Goal: Transaction & Acquisition: Obtain resource

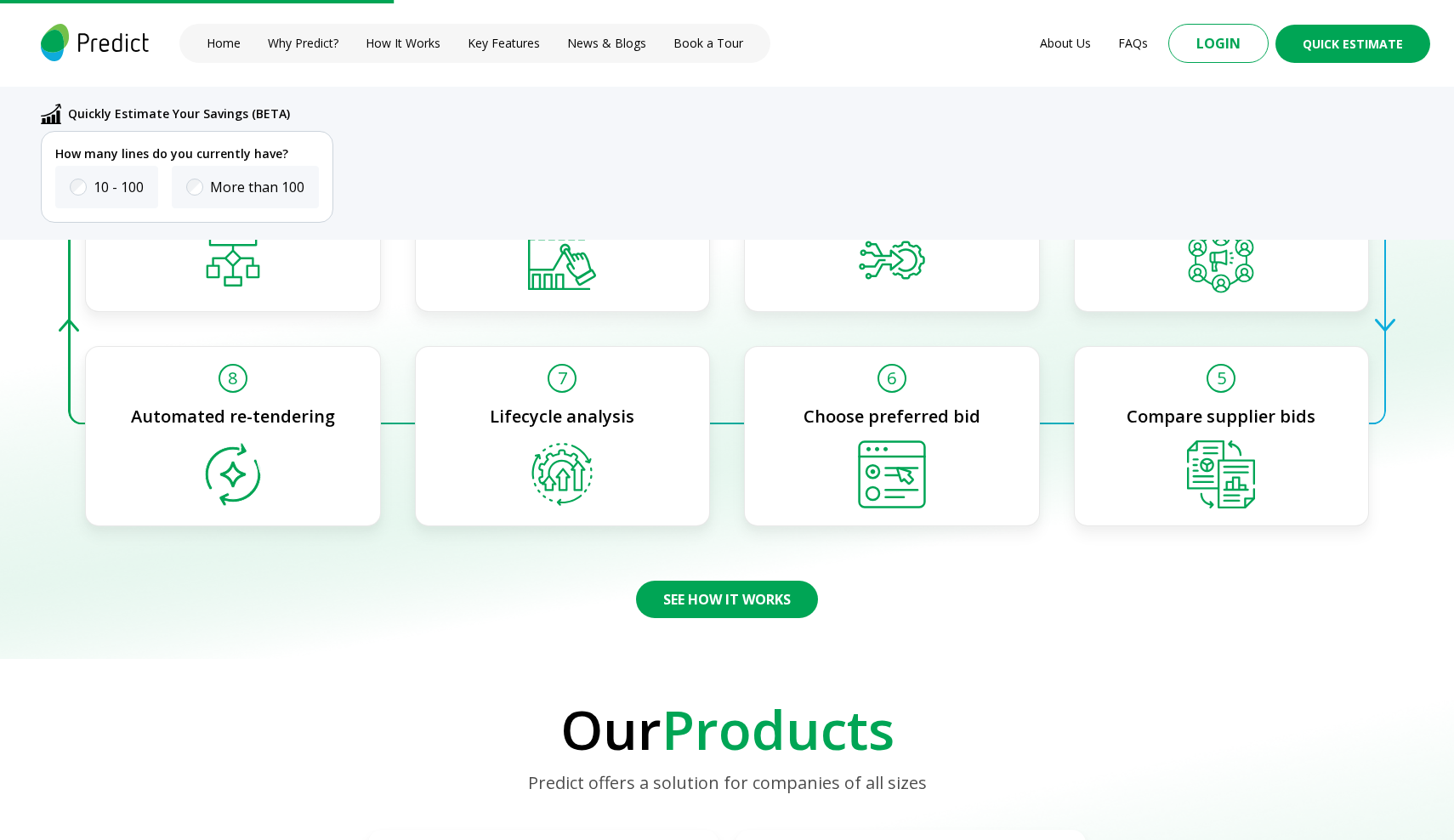
scroll to position [1963, 0]
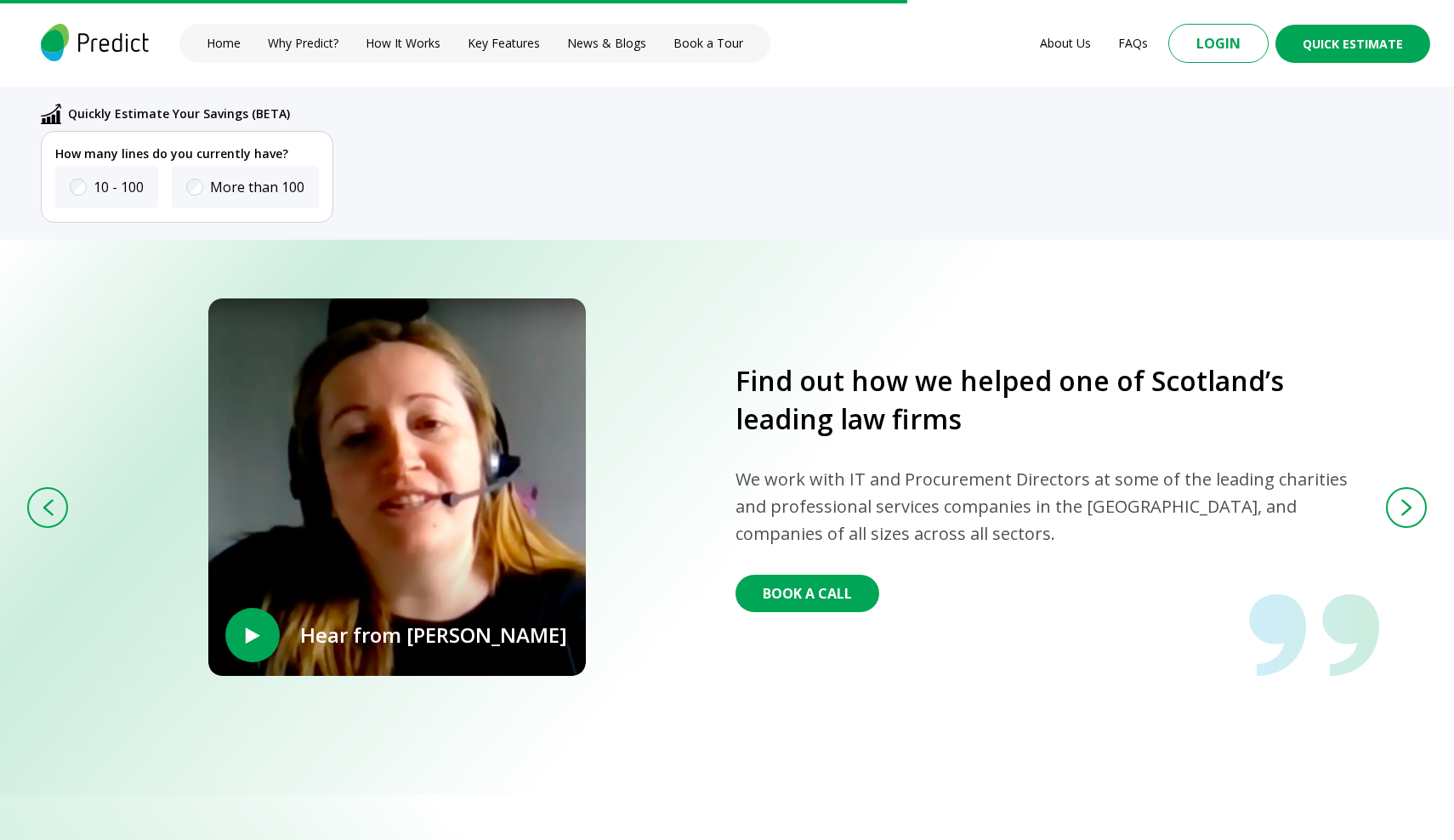
scroll to position [3953, 0]
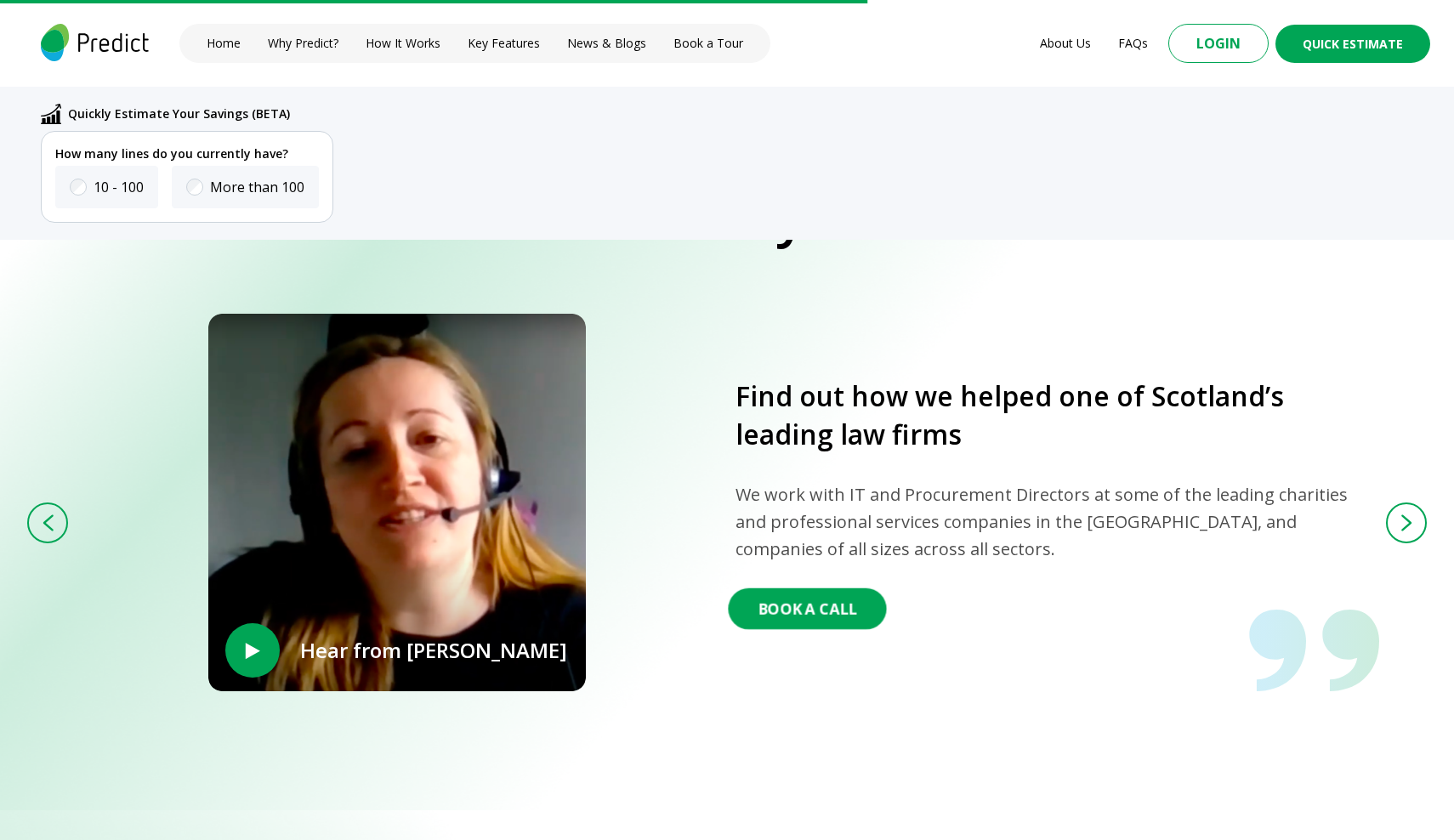
click at [780, 597] on button "Book A Call" at bounding box center [806, 608] width 158 height 41
click at [1405, 521] on img at bounding box center [1407, 522] width 12 height 18
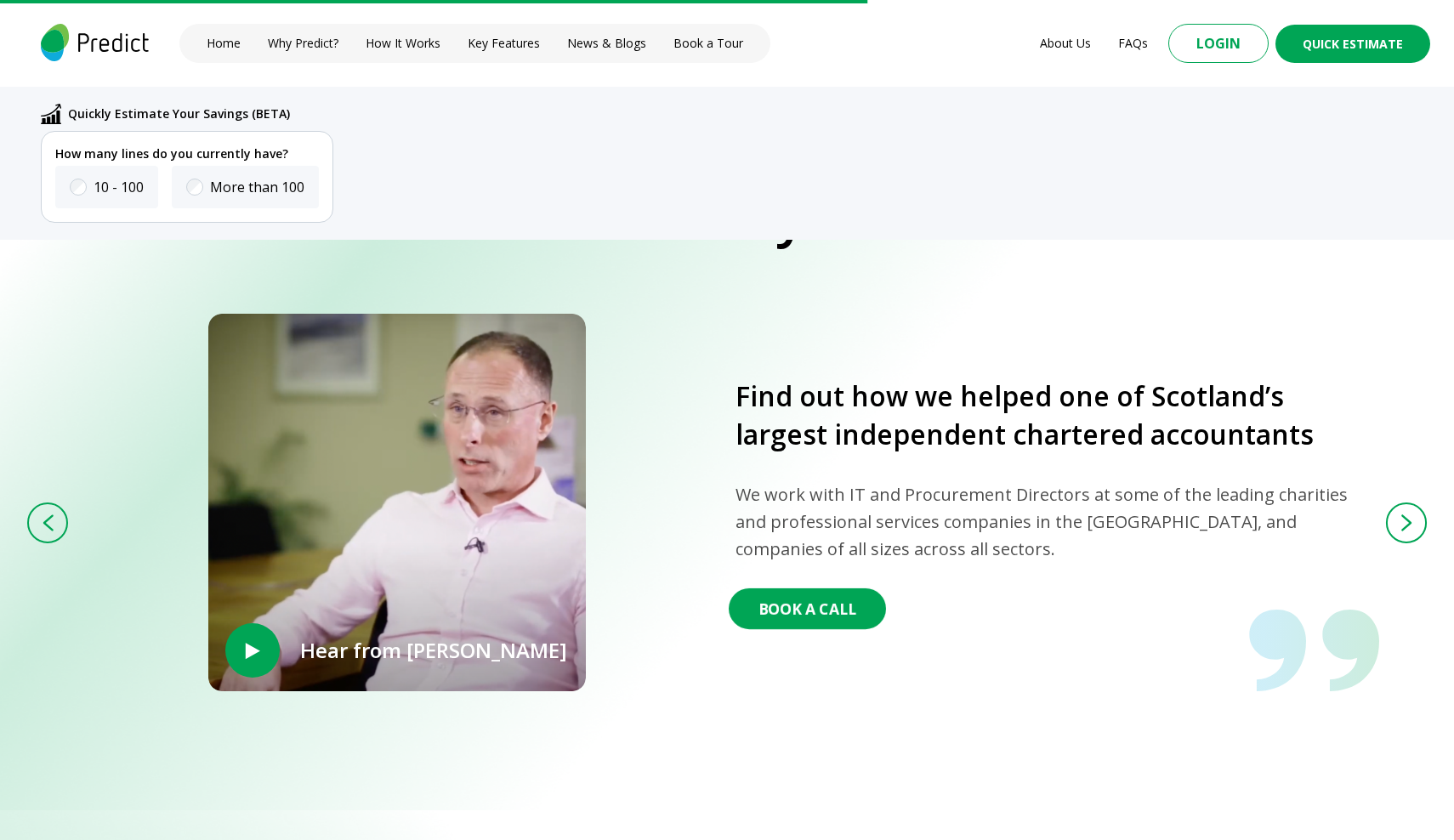
click at [791, 594] on button "Book A Call" at bounding box center [806, 608] width 157 height 41
click at [1402, 513] on img at bounding box center [1407, 522] width 12 height 18
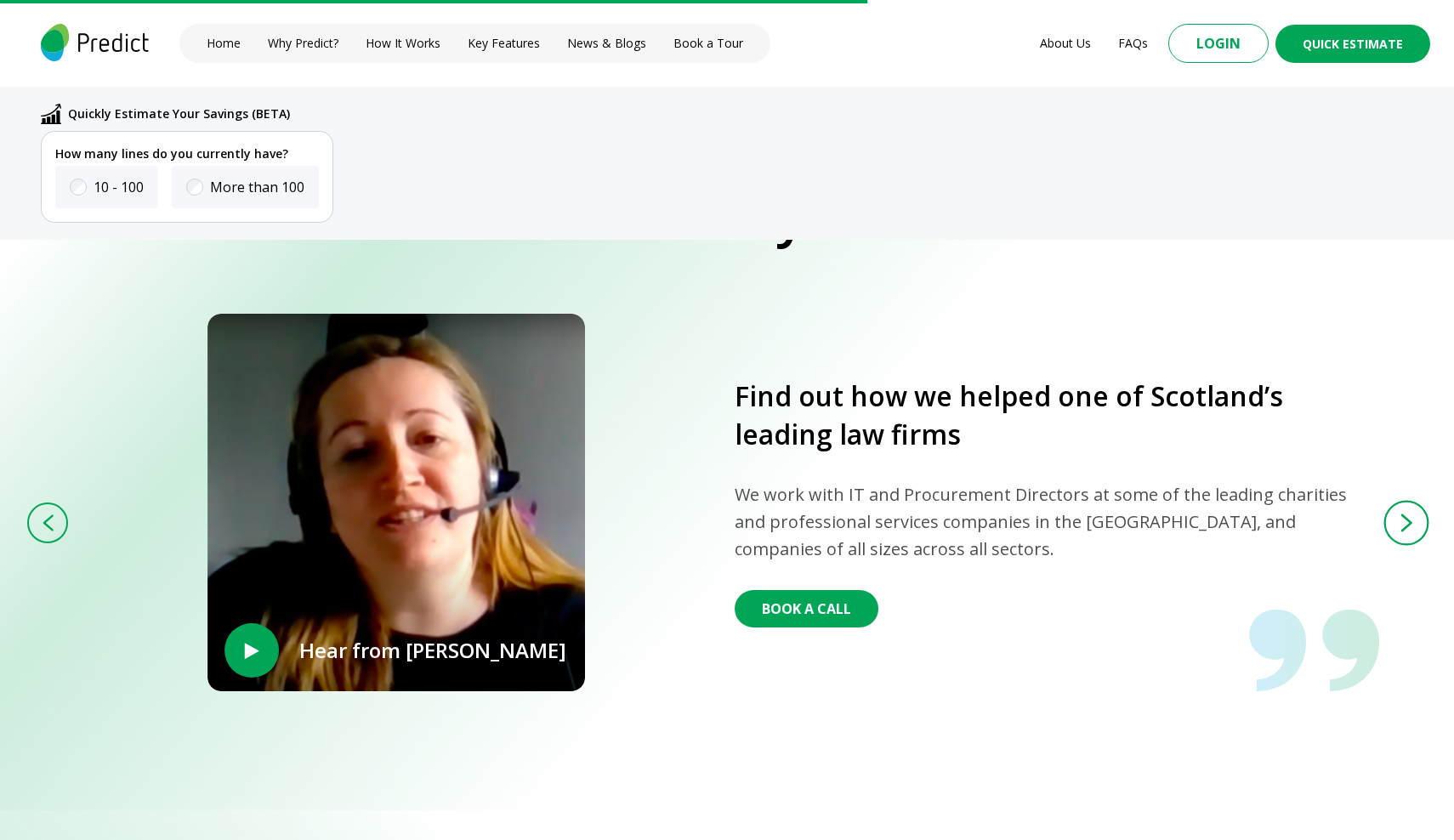
click at [1402, 513] on img at bounding box center [1407, 522] width 12 height 18
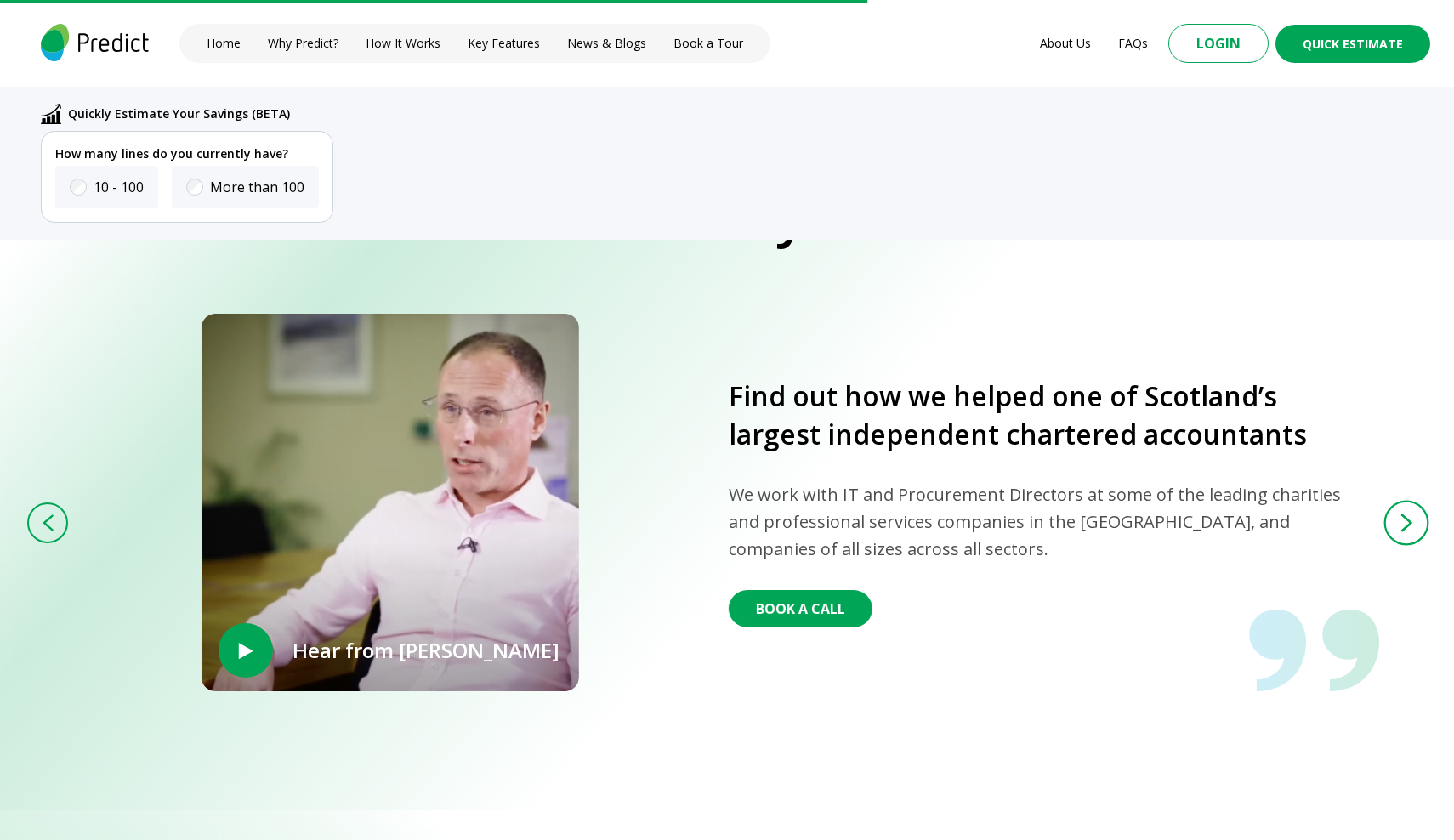
click at [1402, 513] on img at bounding box center [1407, 522] width 12 height 18
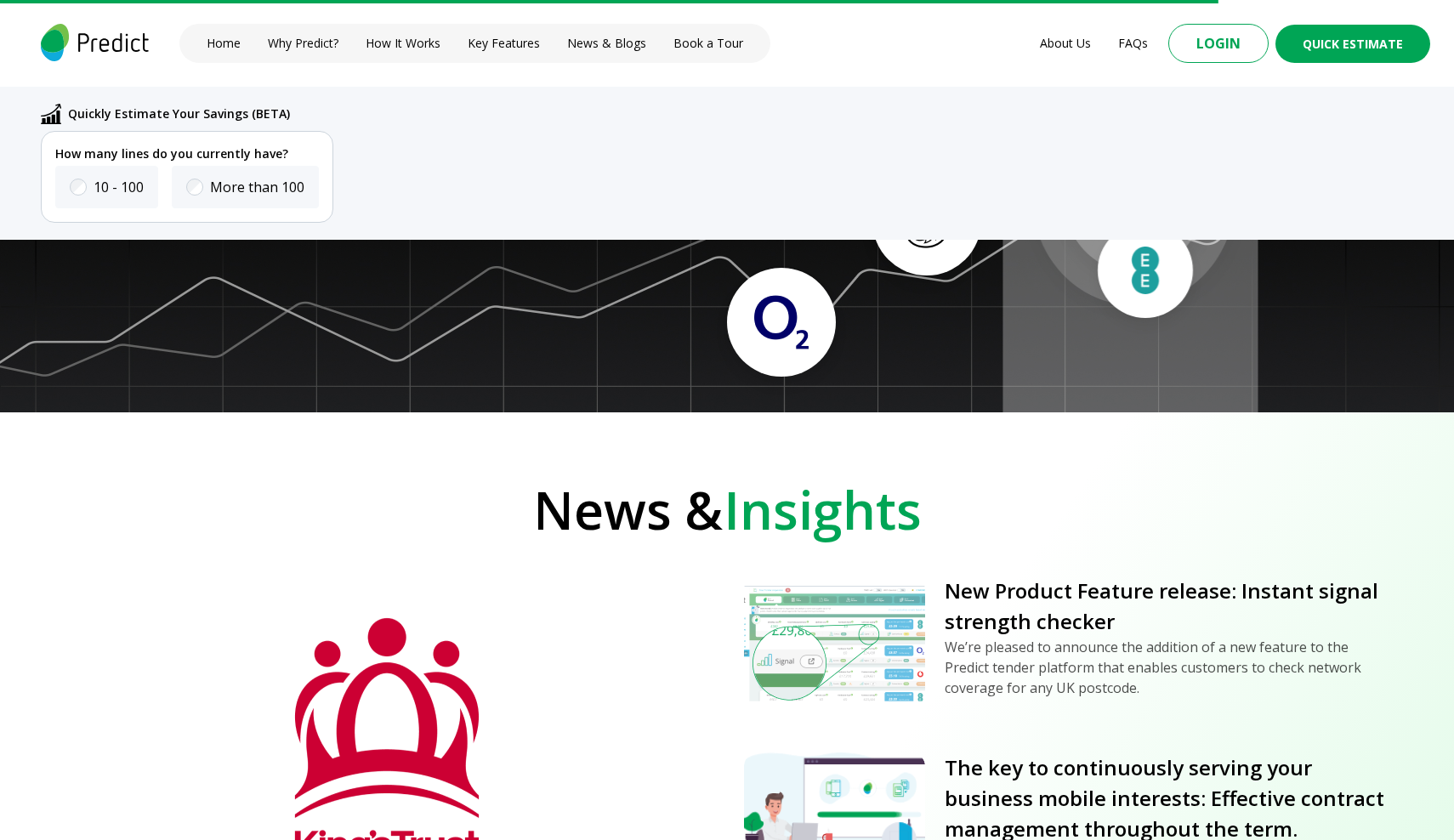
scroll to position [5569, 0]
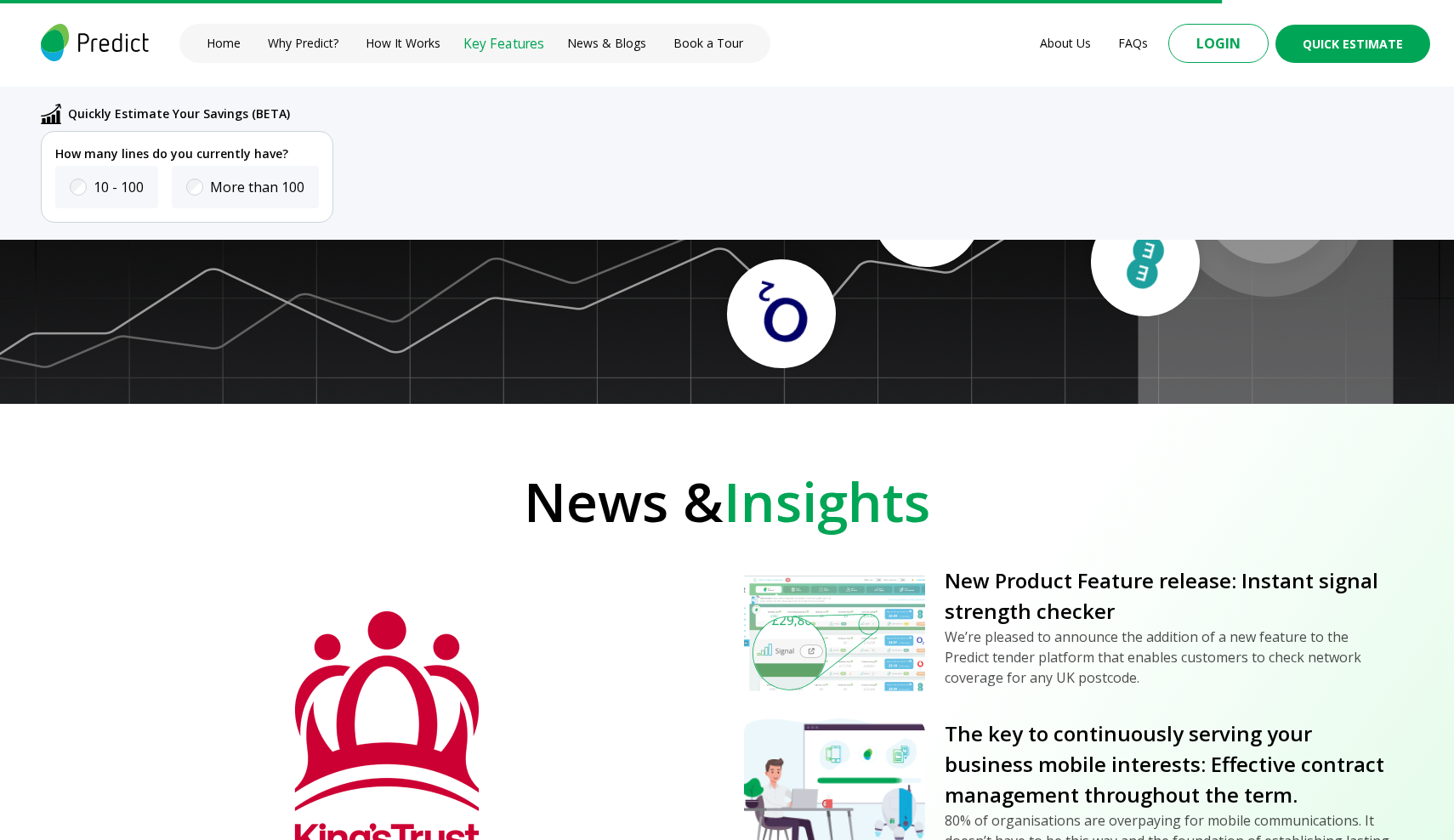
click at [506, 46] on link "Key Features" at bounding box center [503, 43] width 80 height 18
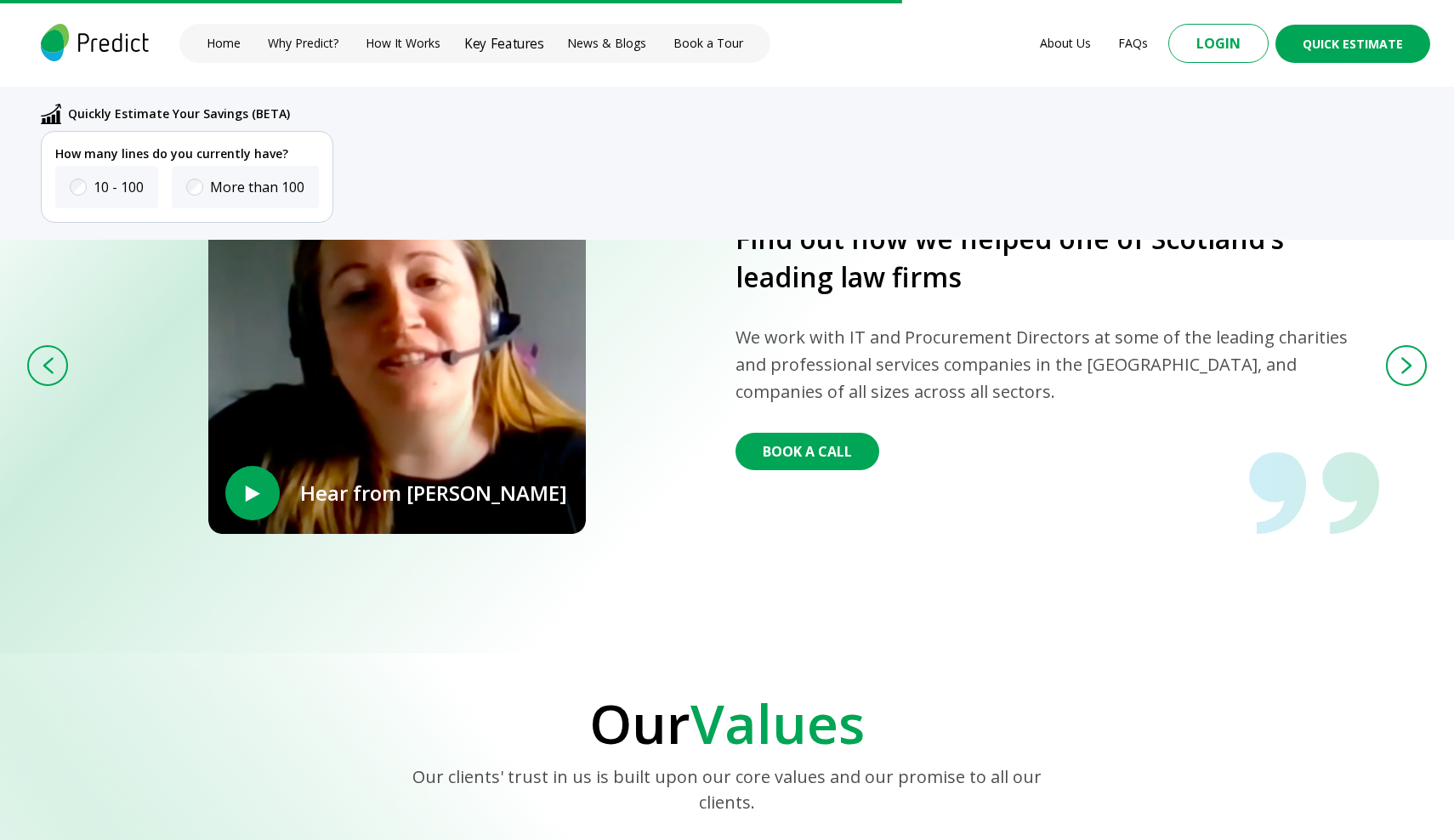
scroll to position [4092, 0]
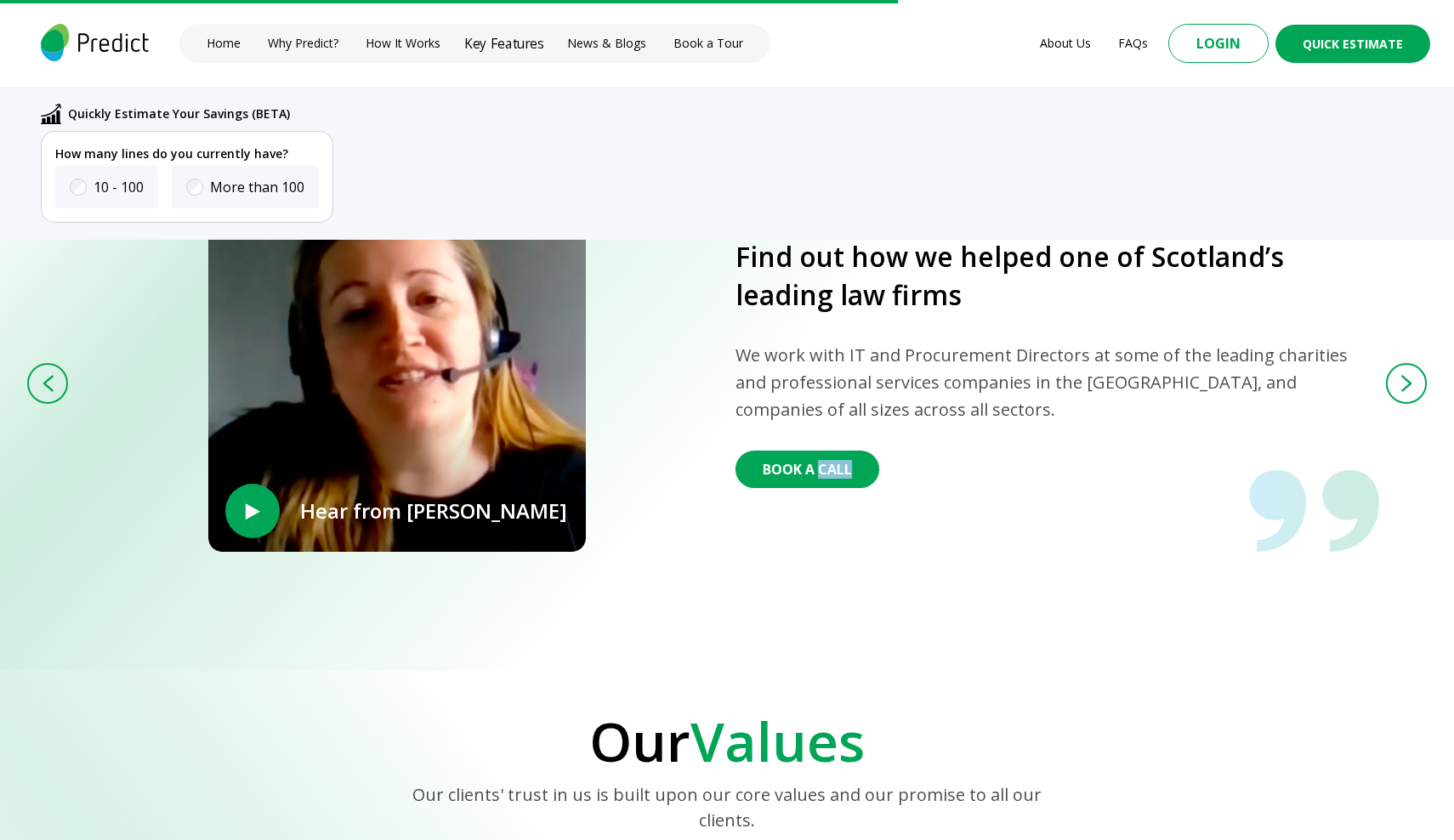
click at [838, 594] on section "What Clients Say About Us ‣ Hear from [PERSON_NAME] Find out how we helped one …" at bounding box center [727, 300] width 1454 height 743
copy button "Book"
click at [765, 455] on button "Book A Call" at bounding box center [806, 469] width 157 height 41
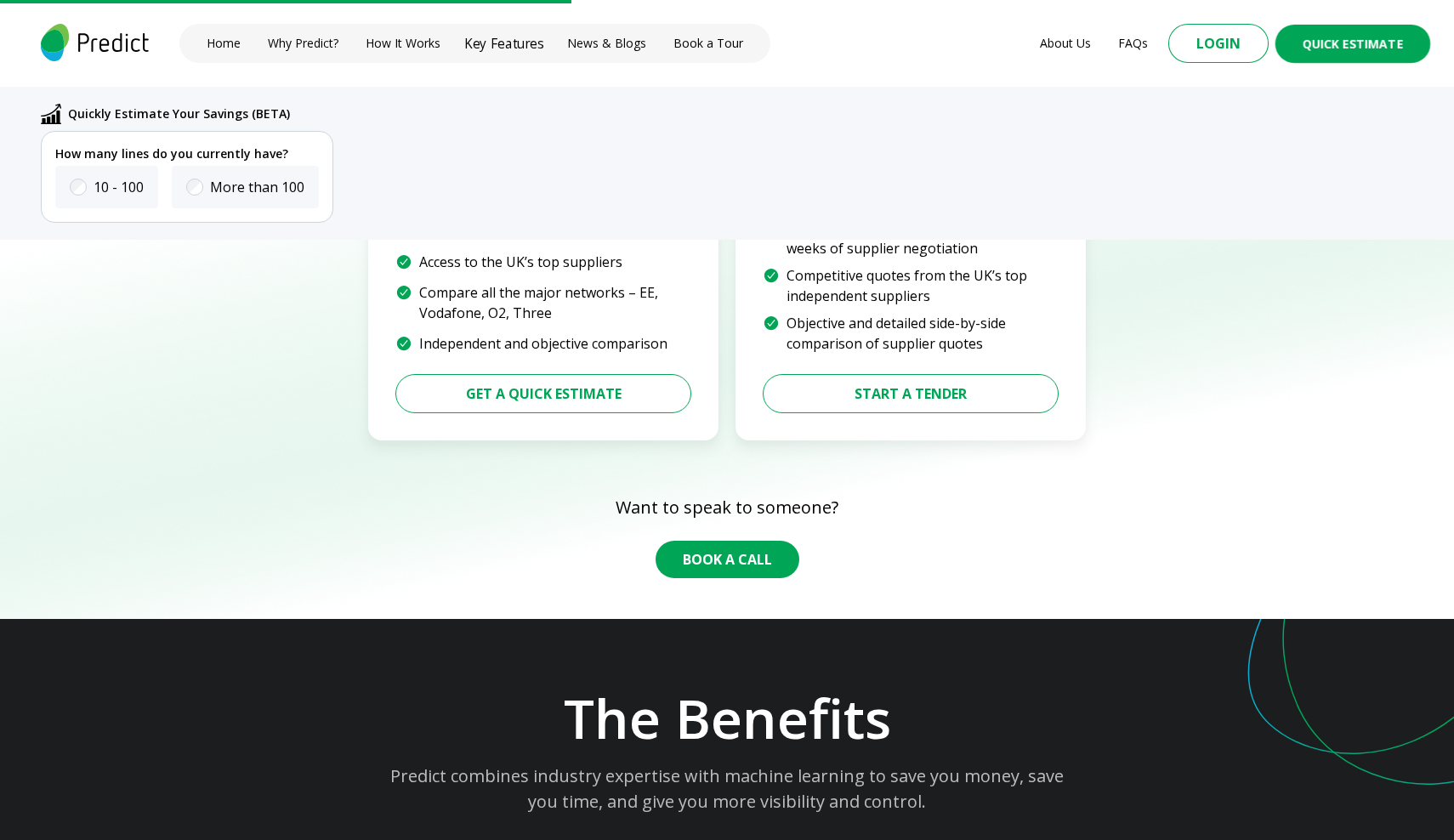
scroll to position [2625, 0]
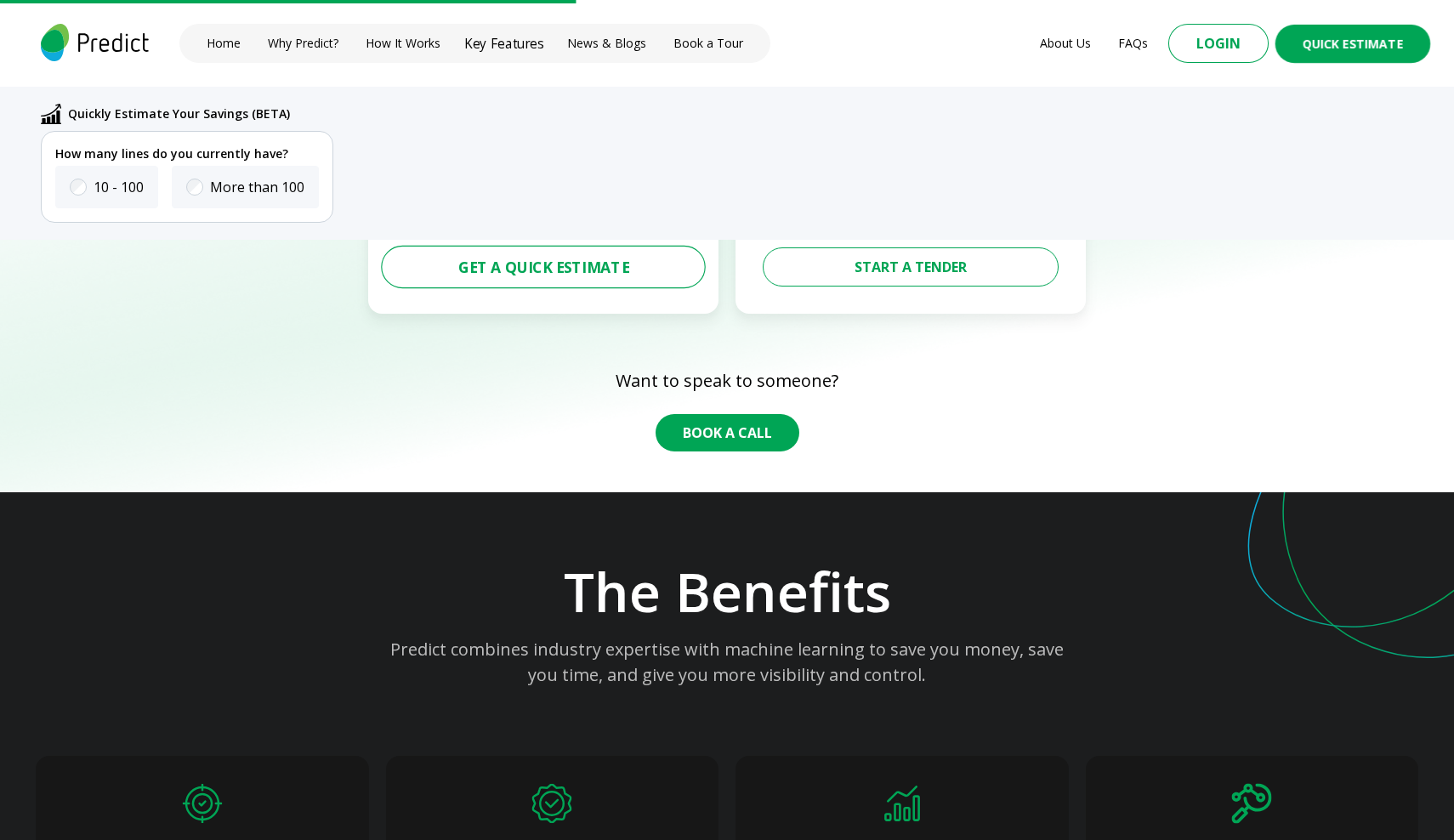
click at [547, 257] on button "Get a Quick Estimate" at bounding box center [543, 265] width 325 height 43
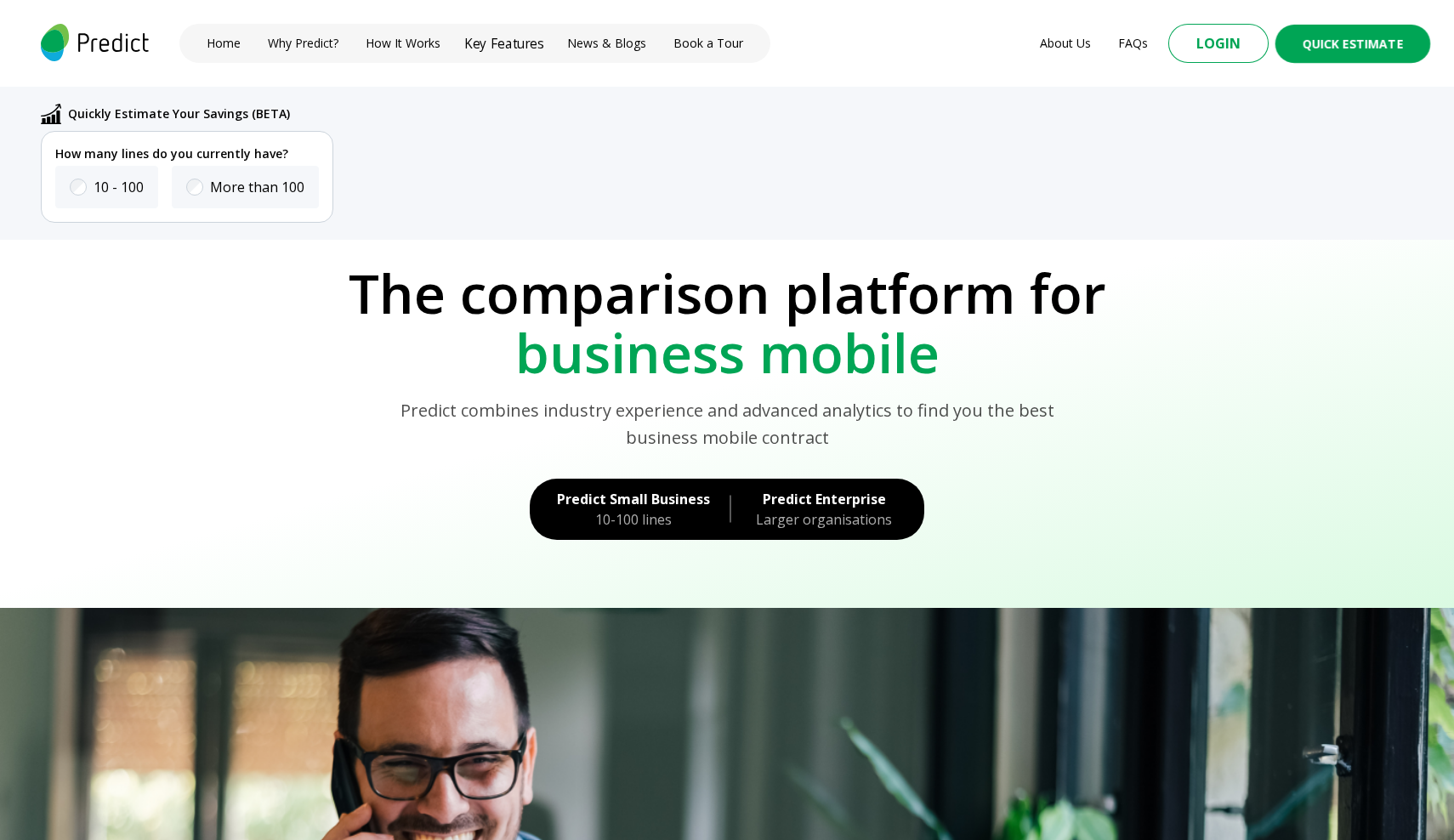
scroll to position [0, 0]
click at [567, 516] on div "10-100 lines" at bounding box center [633, 519] width 153 height 20
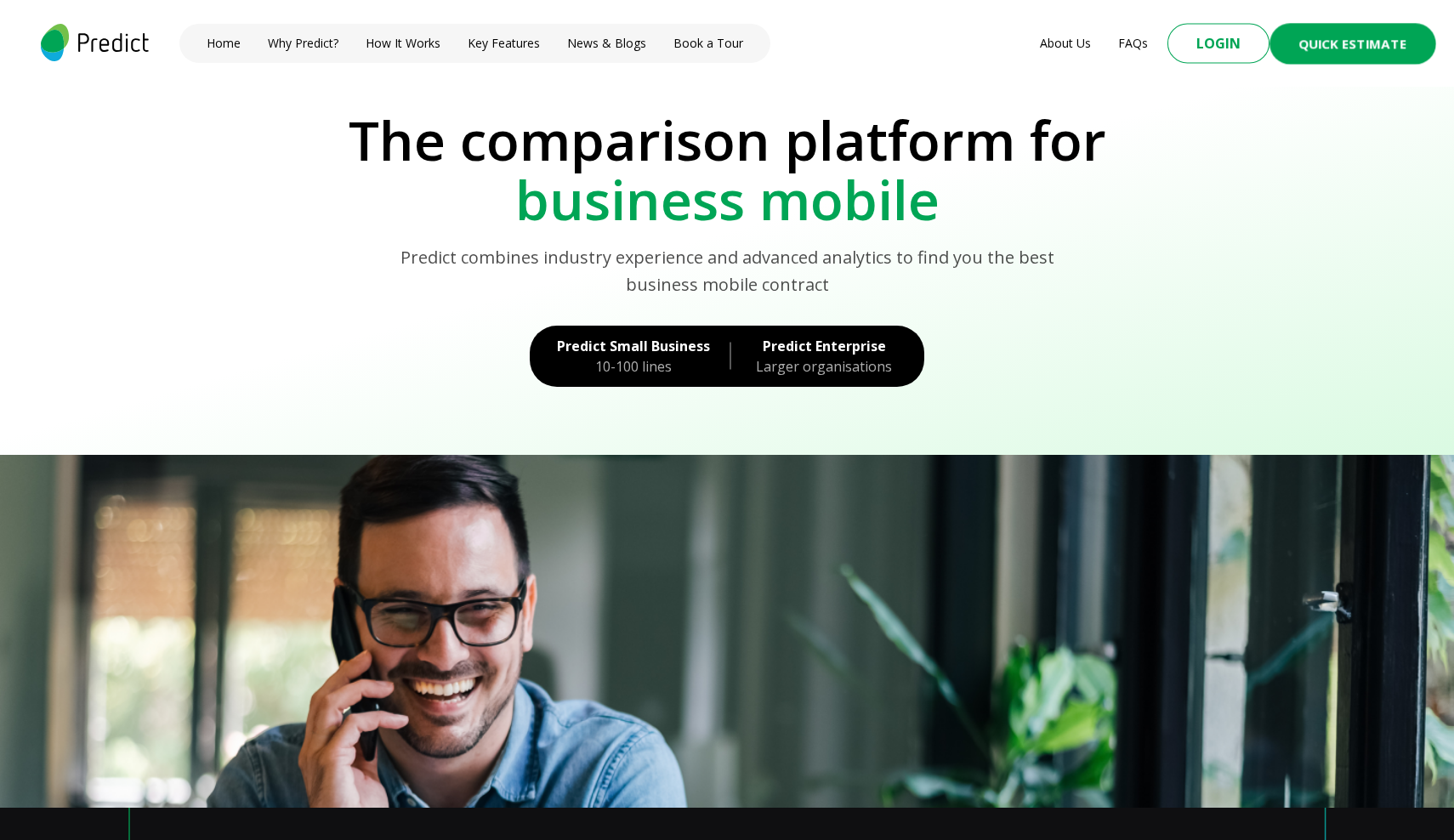
click at [1326, 57] on button "Quick Estimate" at bounding box center [1352, 43] width 167 height 41
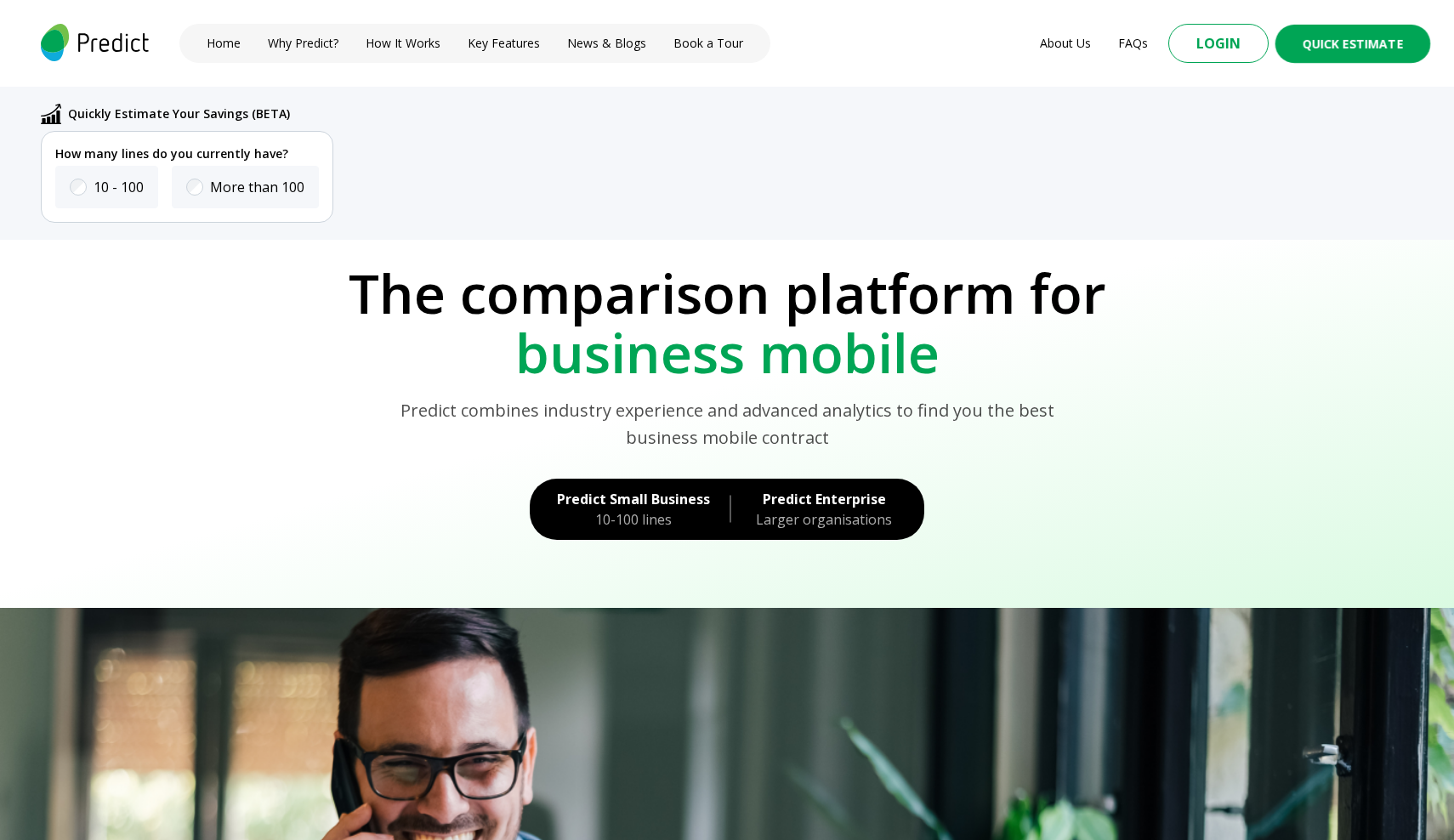
click at [628, 499] on div "Predict Small Business" at bounding box center [633, 498] width 153 height 20
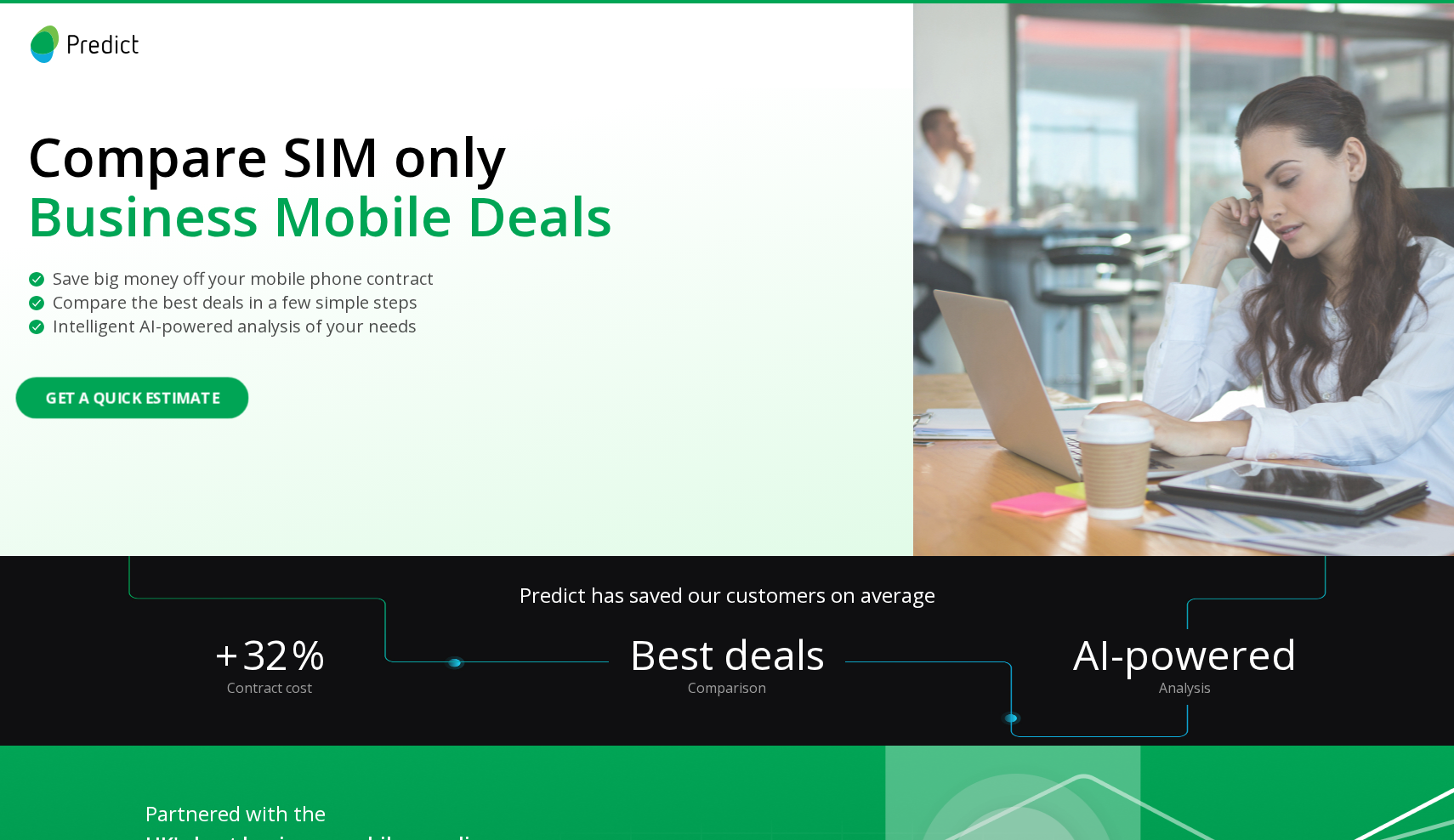
click at [152, 388] on button "Get a Quick Estimate" at bounding box center [132, 398] width 233 height 42
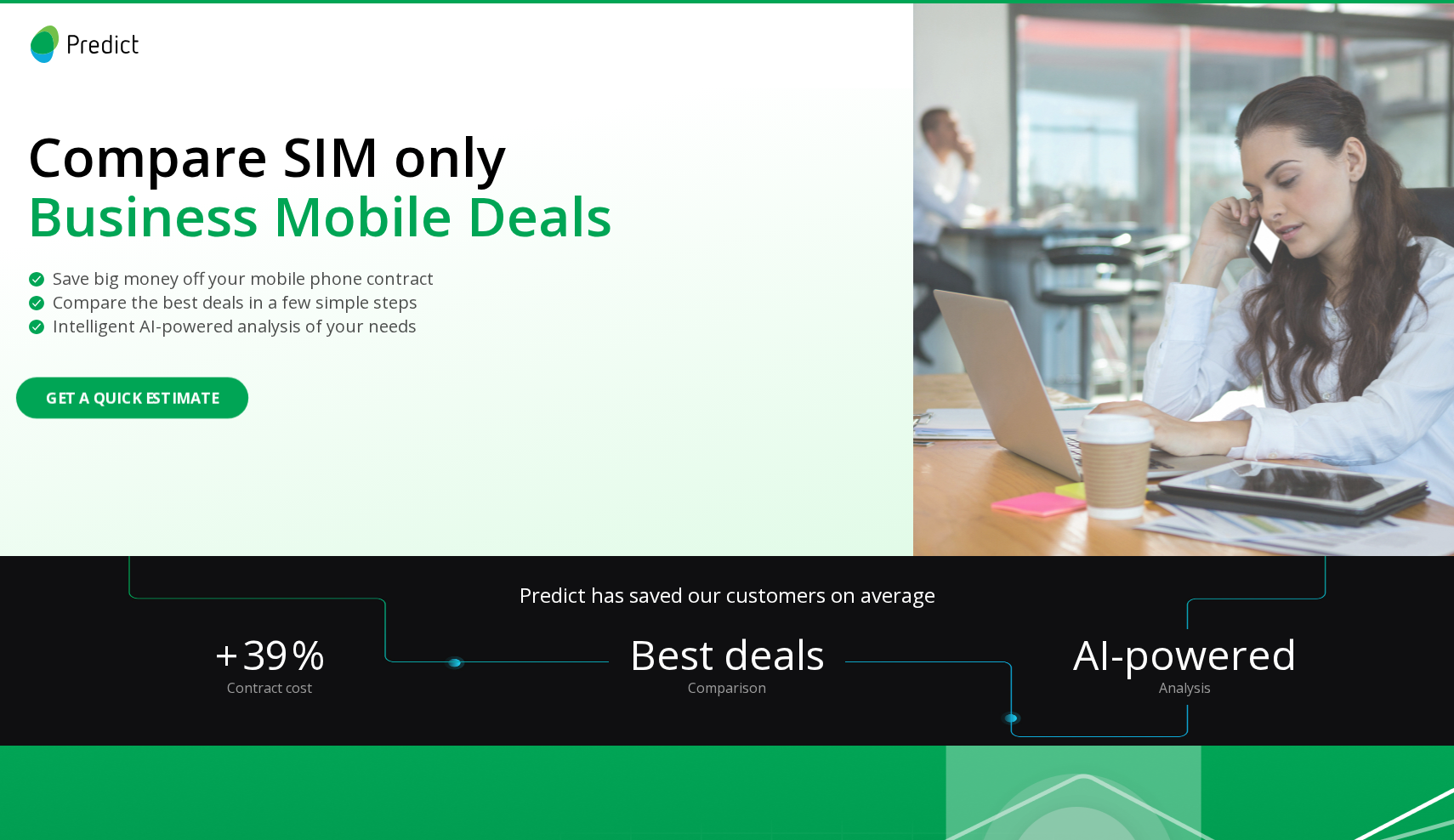
click at [117, 400] on button "Get a Quick Estimate" at bounding box center [131, 398] width 232 height 42
